Goal: Transaction & Acquisition: Subscribe to service/newsletter

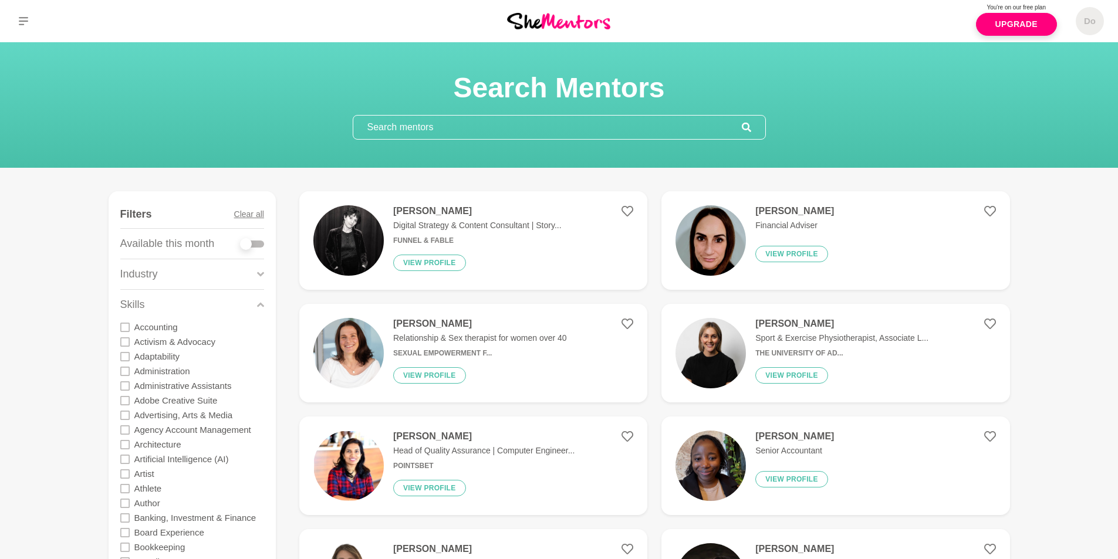
click at [573, 22] on img at bounding box center [558, 21] width 103 height 16
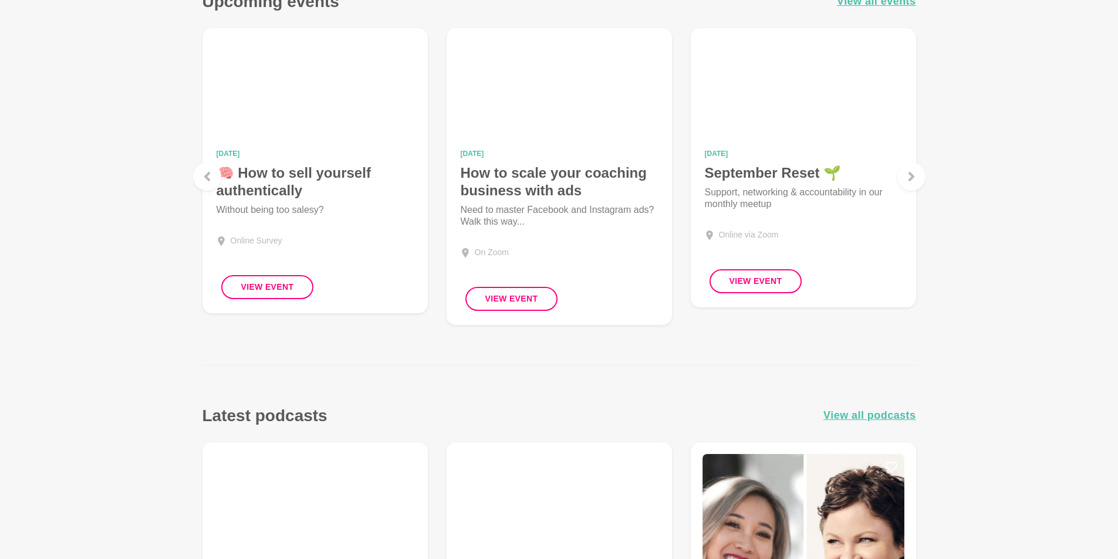
scroll to position [1174, 0]
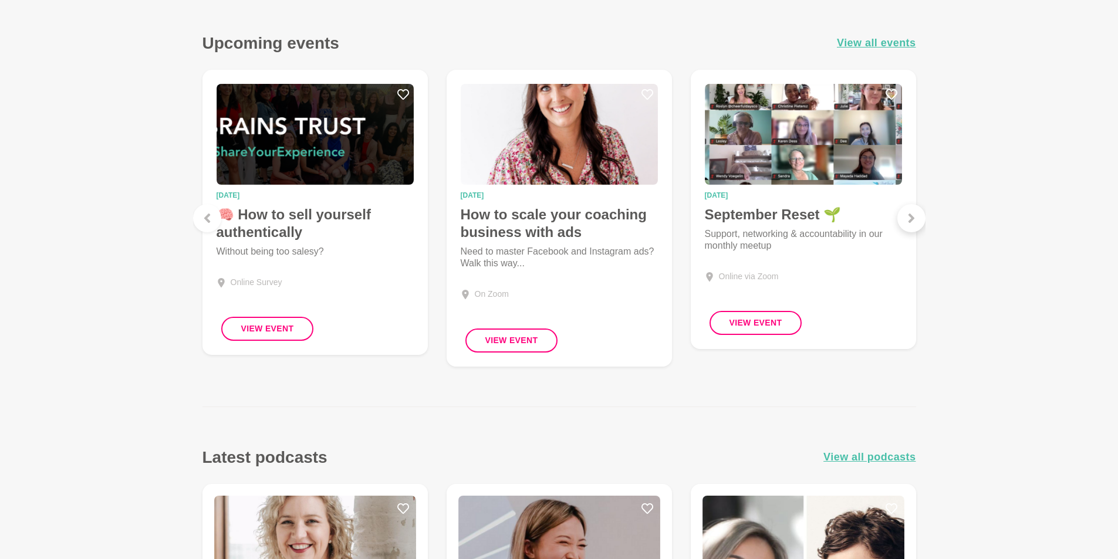
click at [914, 221] on icon at bounding box center [911, 218] width 9 height 9
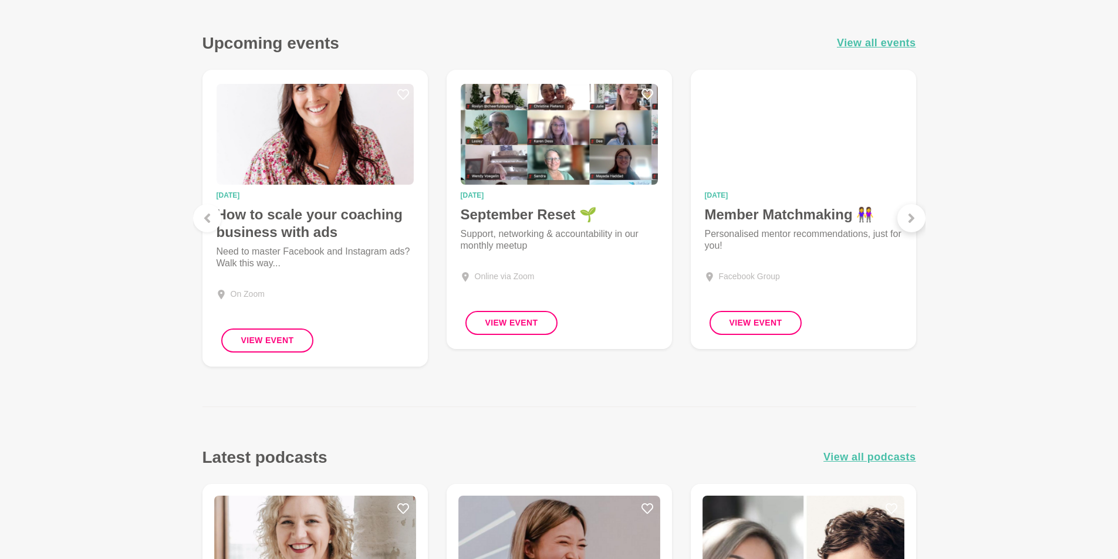
click at [911, 221] on icon at bounding box center [911, 218] width 6 height 9
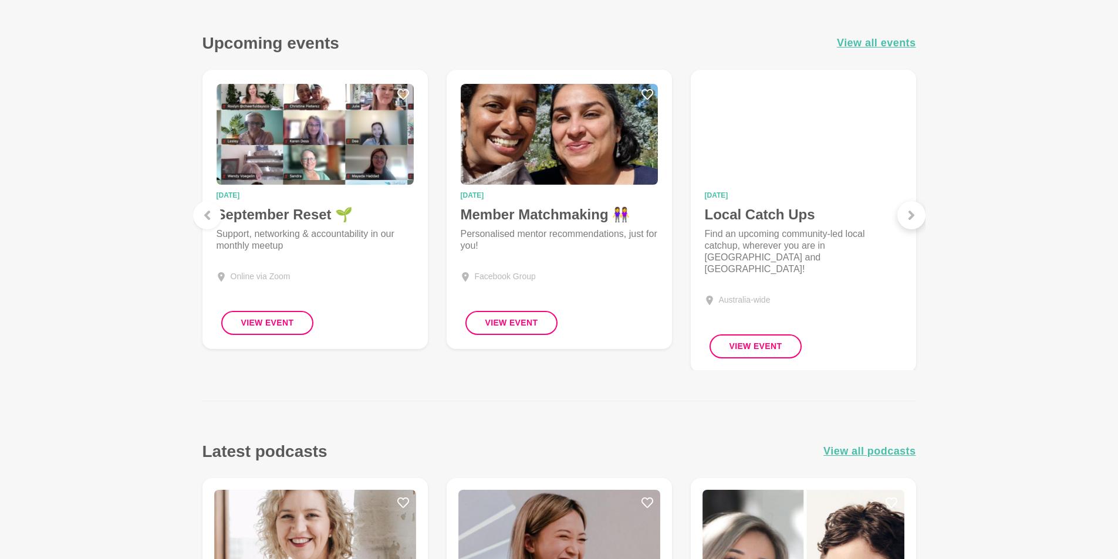
click at [912, 218] on icon at bounding box center [911, 215] width 6 height 9
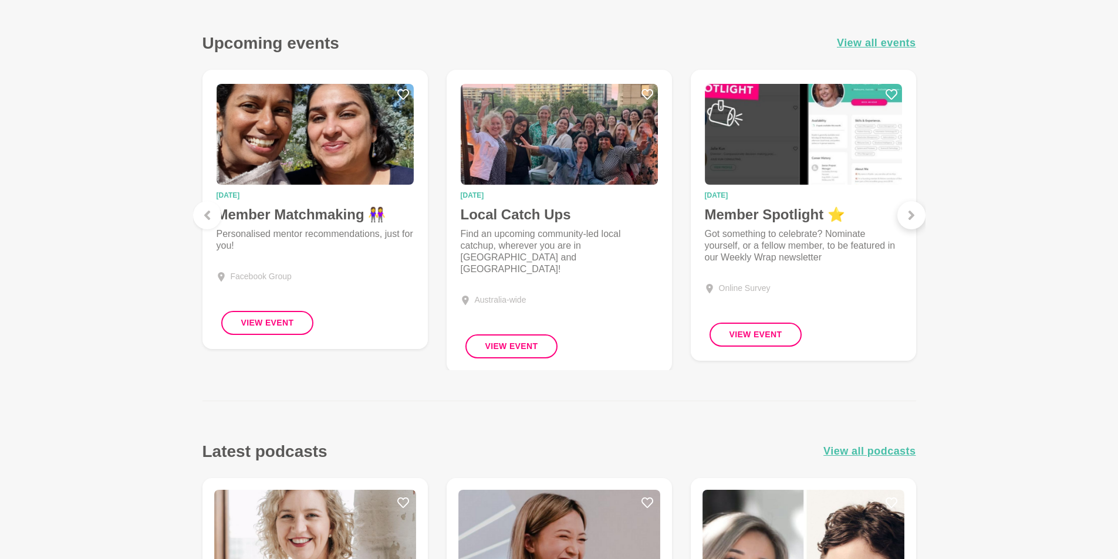
click at [911, 215] on icon at bounding box center [911, 215] width 6 height 9
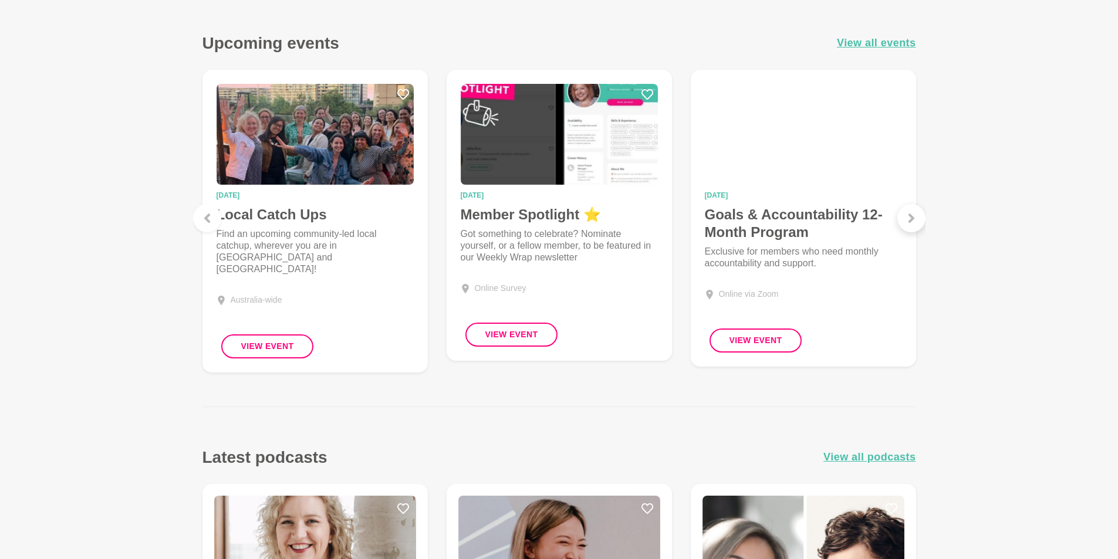
click at [907, 218] on icon at bounding box center [911, 218] width 9 height 9
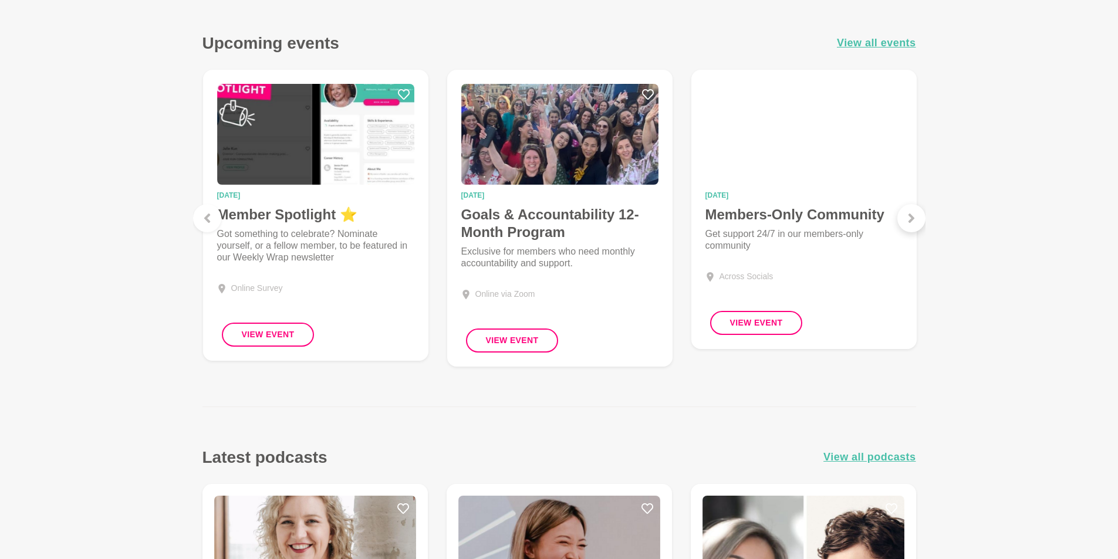
click at [915, 214] on icon at bounding box center [911, 218] width 9 height 9
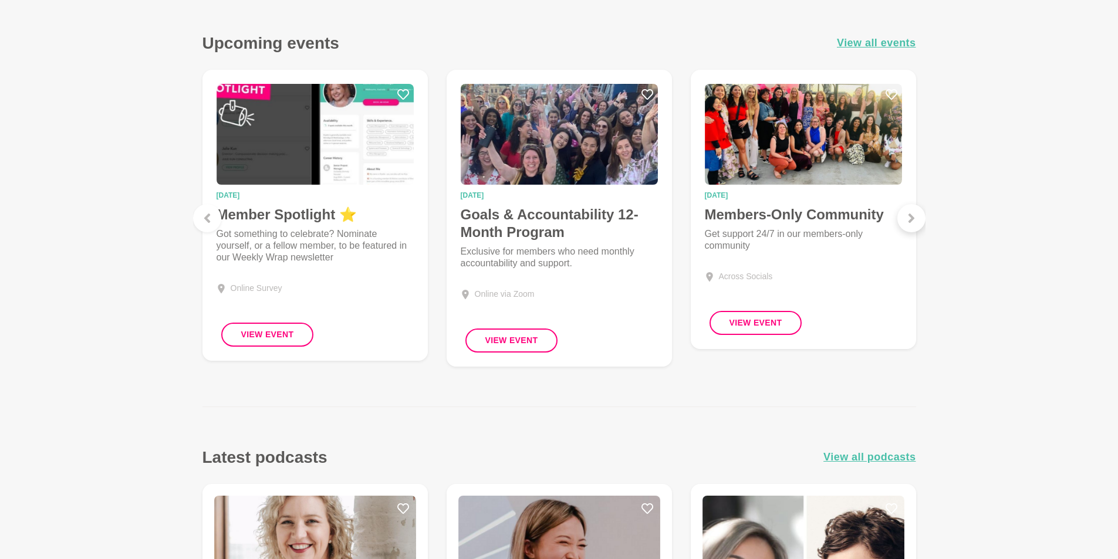
click at [917, 220] on div at bounding box center [911, 218] width 28 height 28
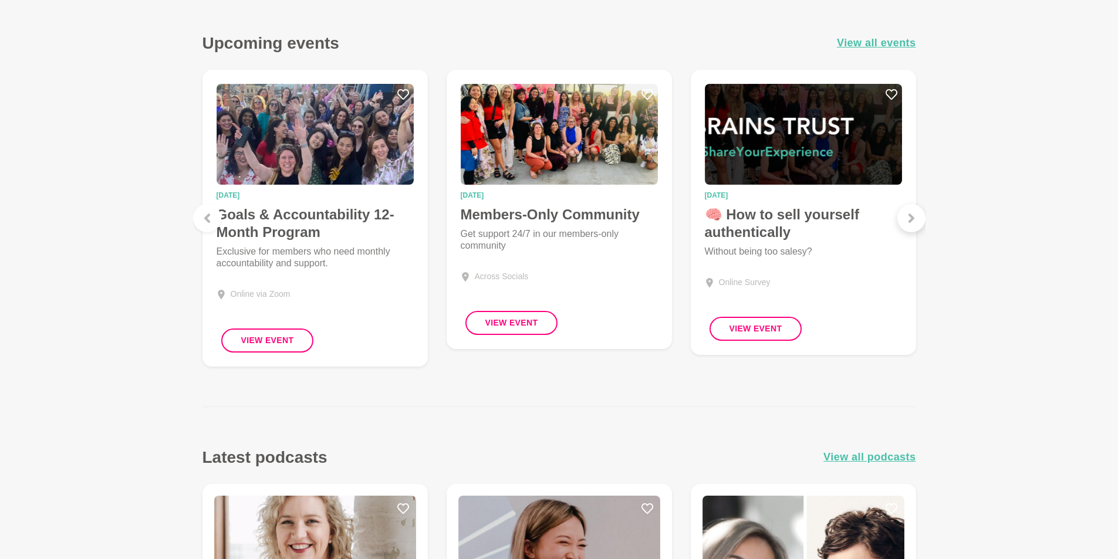
click at [917, 220] on div at bounding box center [911, 218] width 28 height 28
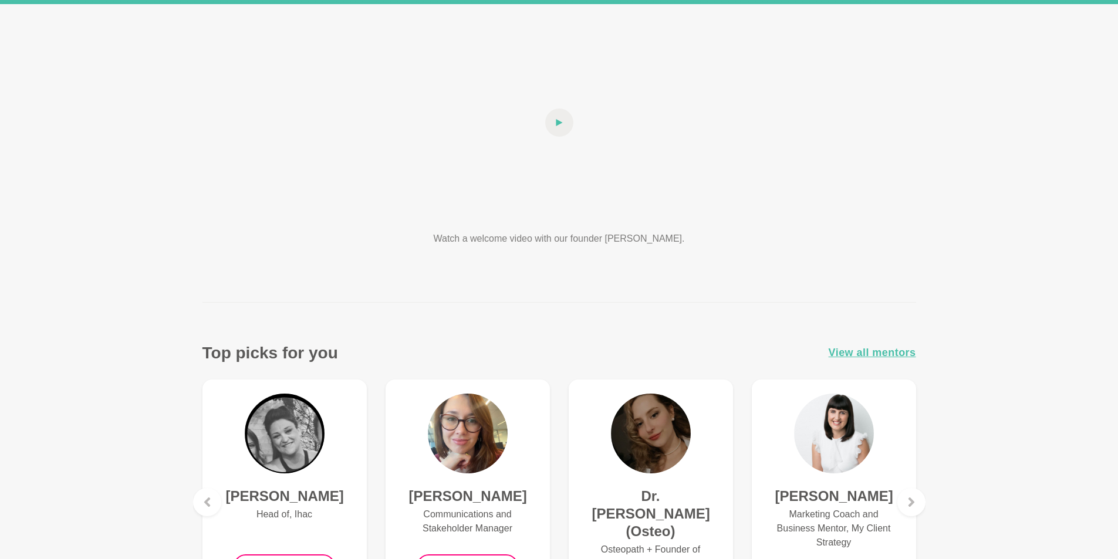
scroll to position [0, 0]
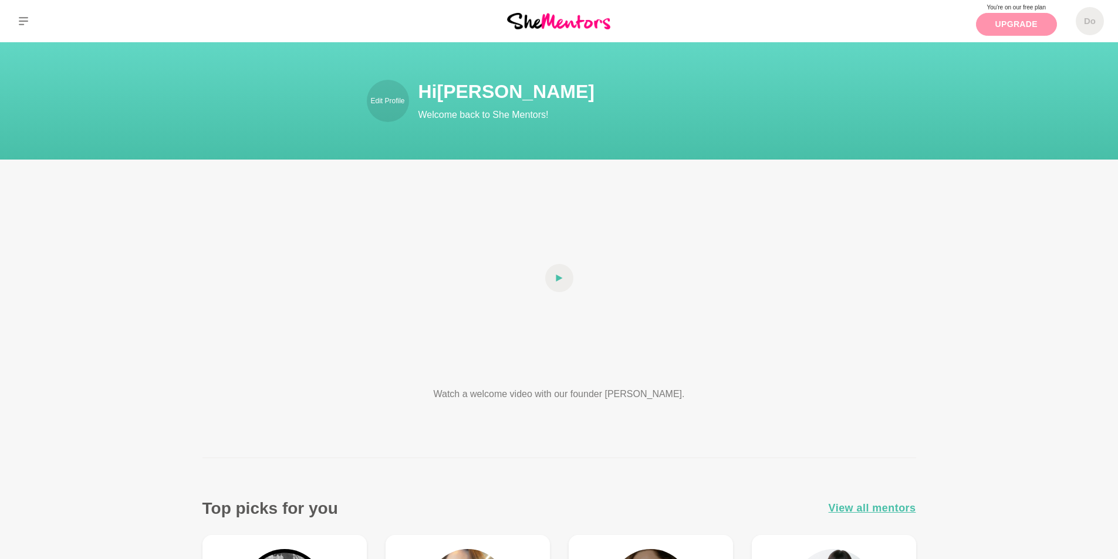
click at [1027, 25] on link "Upgrade" at bounding box center [1016, 24] width 81 height 23
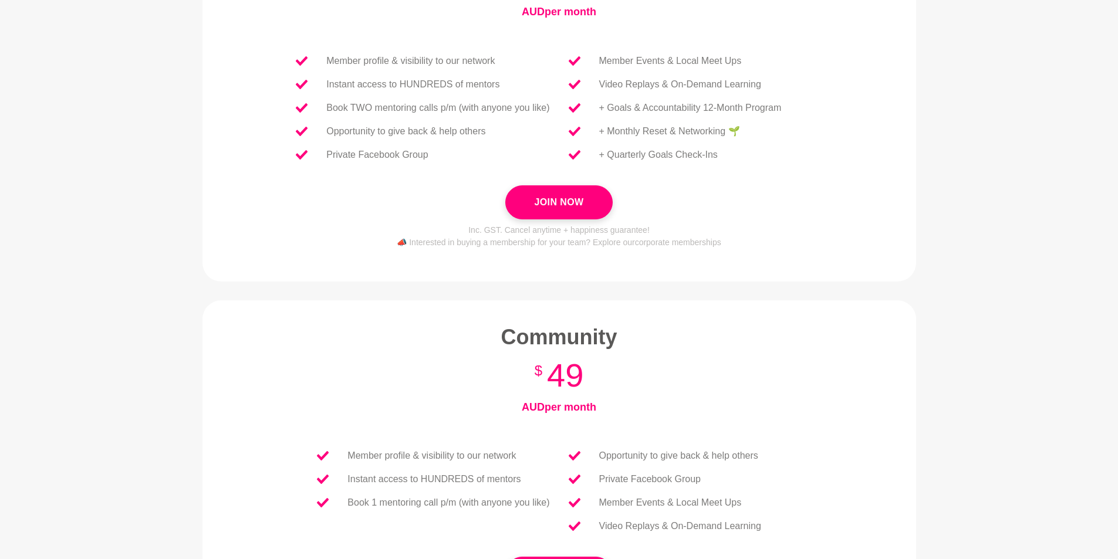
scroll to position [176, 0]
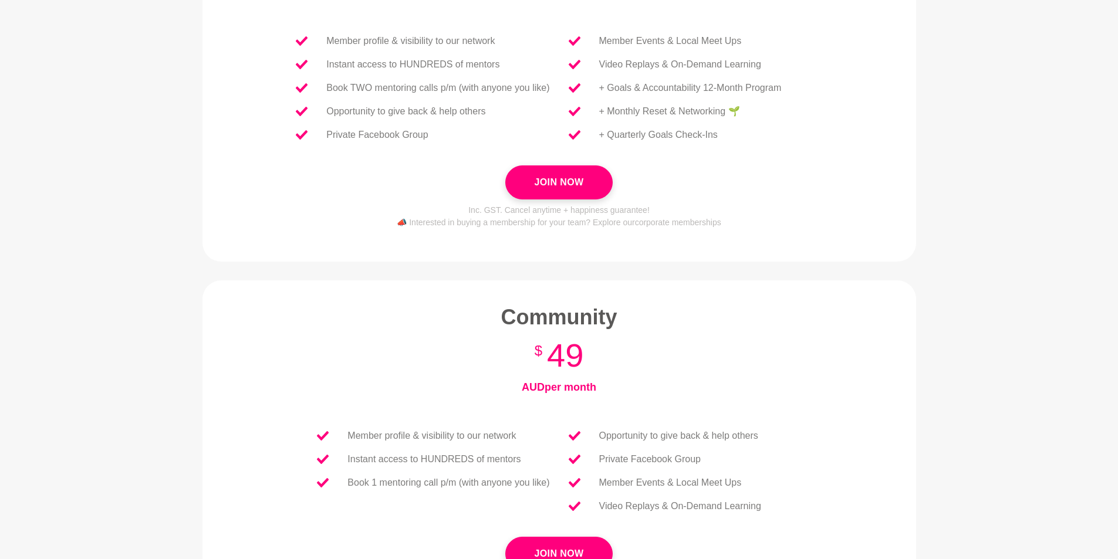
click at [673, 110] on p "+ Monthly Reset & Networking 🌱" at bounding box center [669, 111] width 141 height 14
click at [733, 113] on p "+ Monthly Reset & Networking 🌱" at bounding box center [669, 111] width 141 height 14
click at [662, 136] on p "+ Quarterly Goals Check-Ins" at bounding box center [658, 135] width 119 height 14
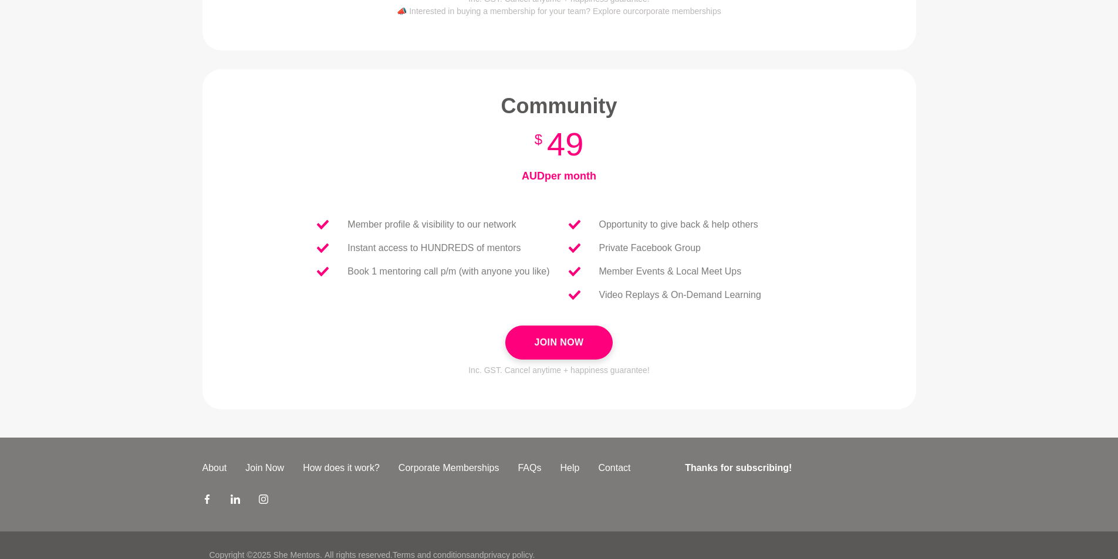
scroll to position [407, 0]
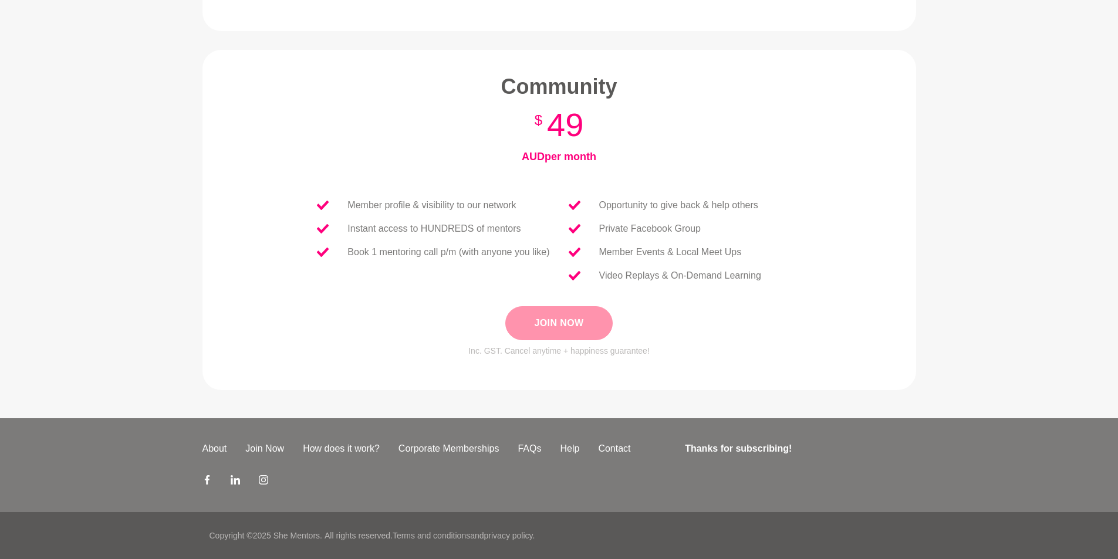
click at [571, 322] on button "Join Now" at bounding box center [558, 323] width 107 height 34
